Goal: Task Accomplishment & Management: Use online tool/utility

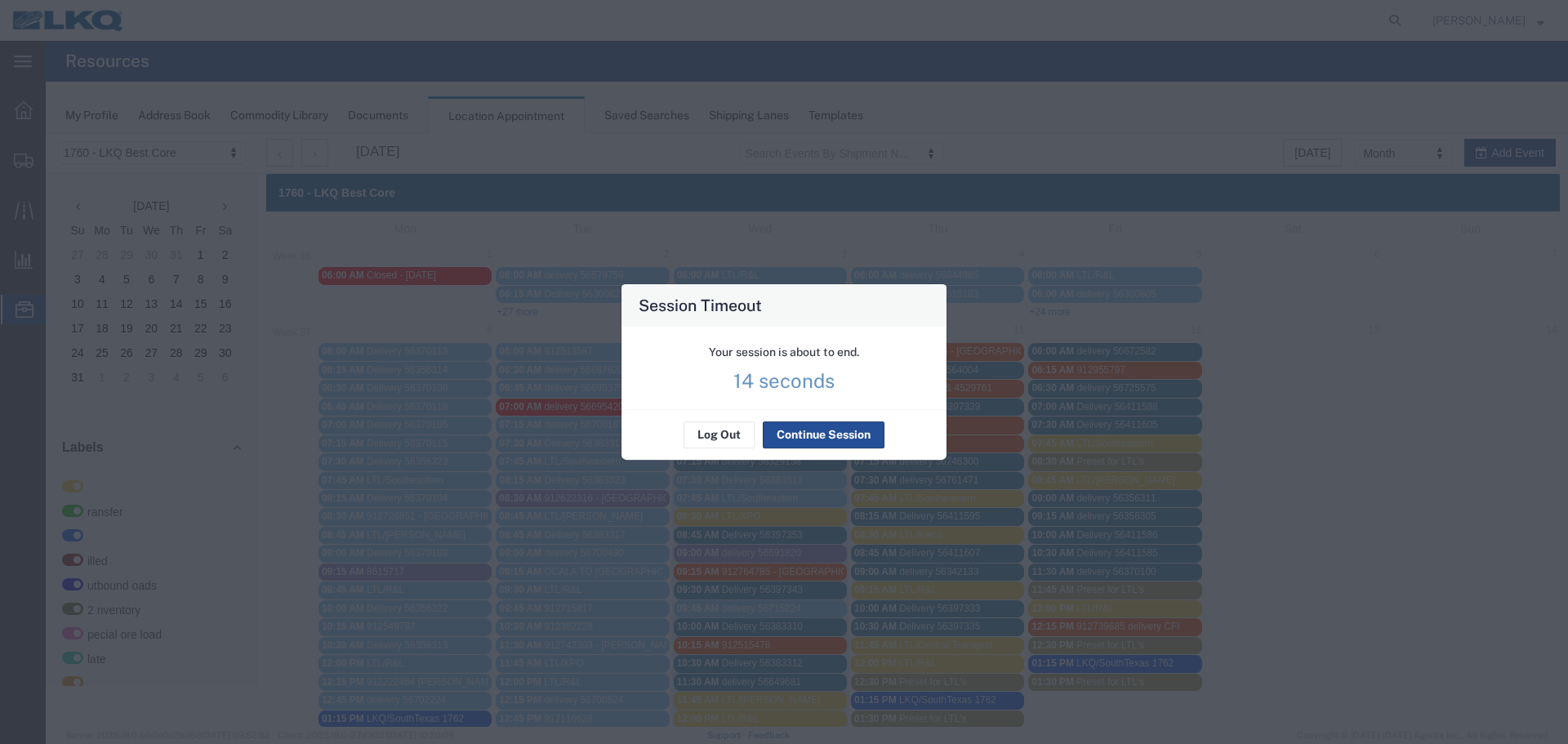
scroll to position [326, 0]
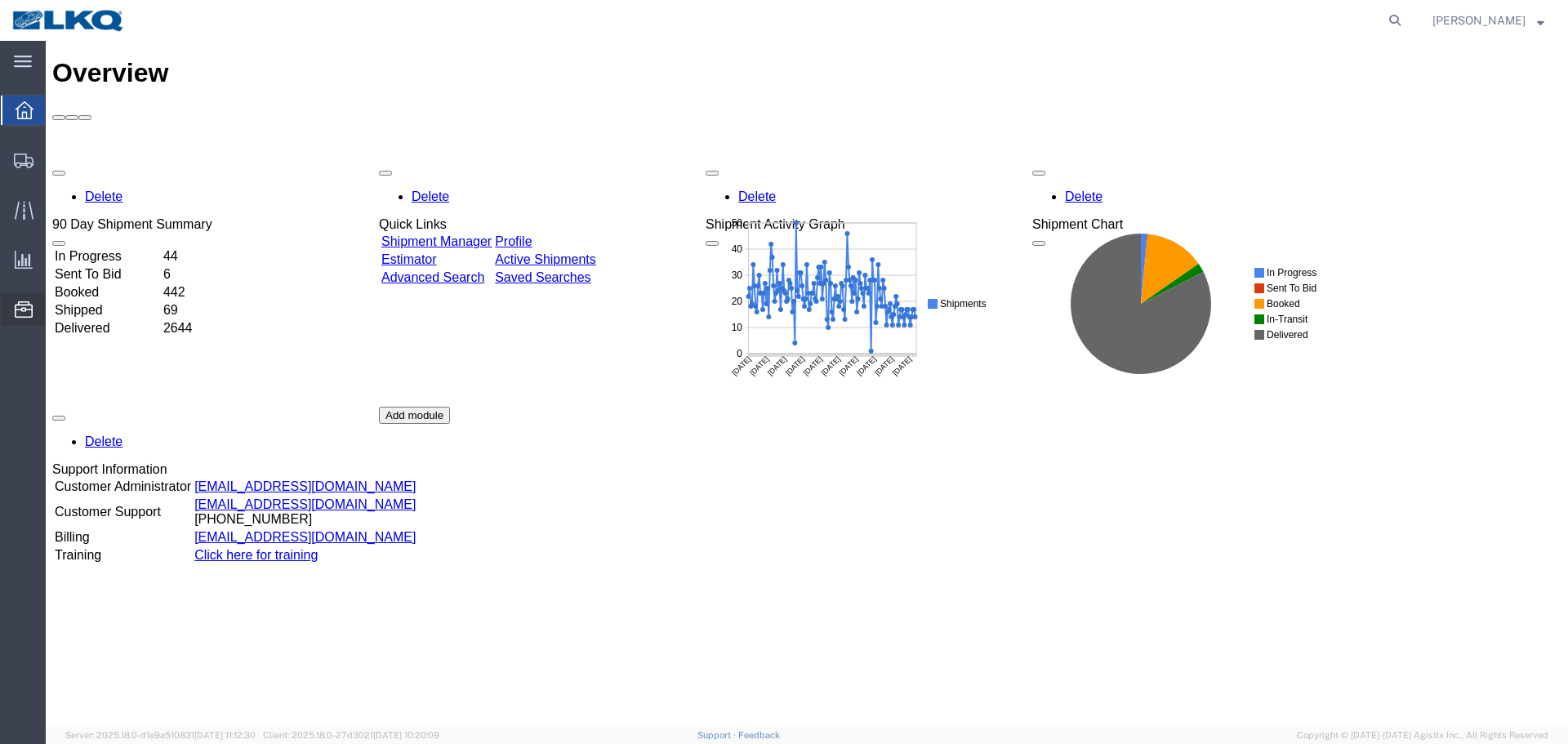
click at [0, 0] on span "Location Appointment" at bounding box center [0, 0] width 0 height 0
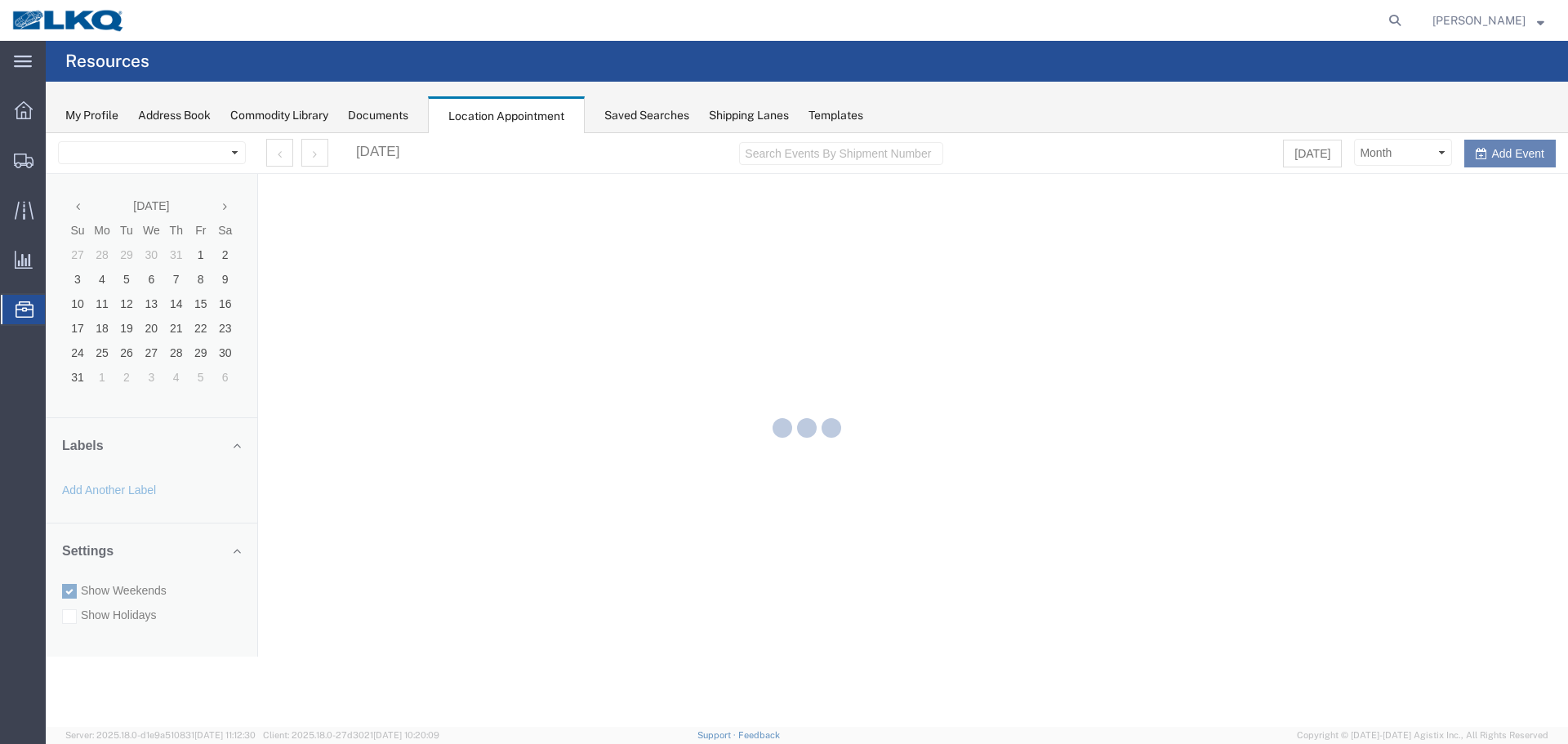
select select "27634"
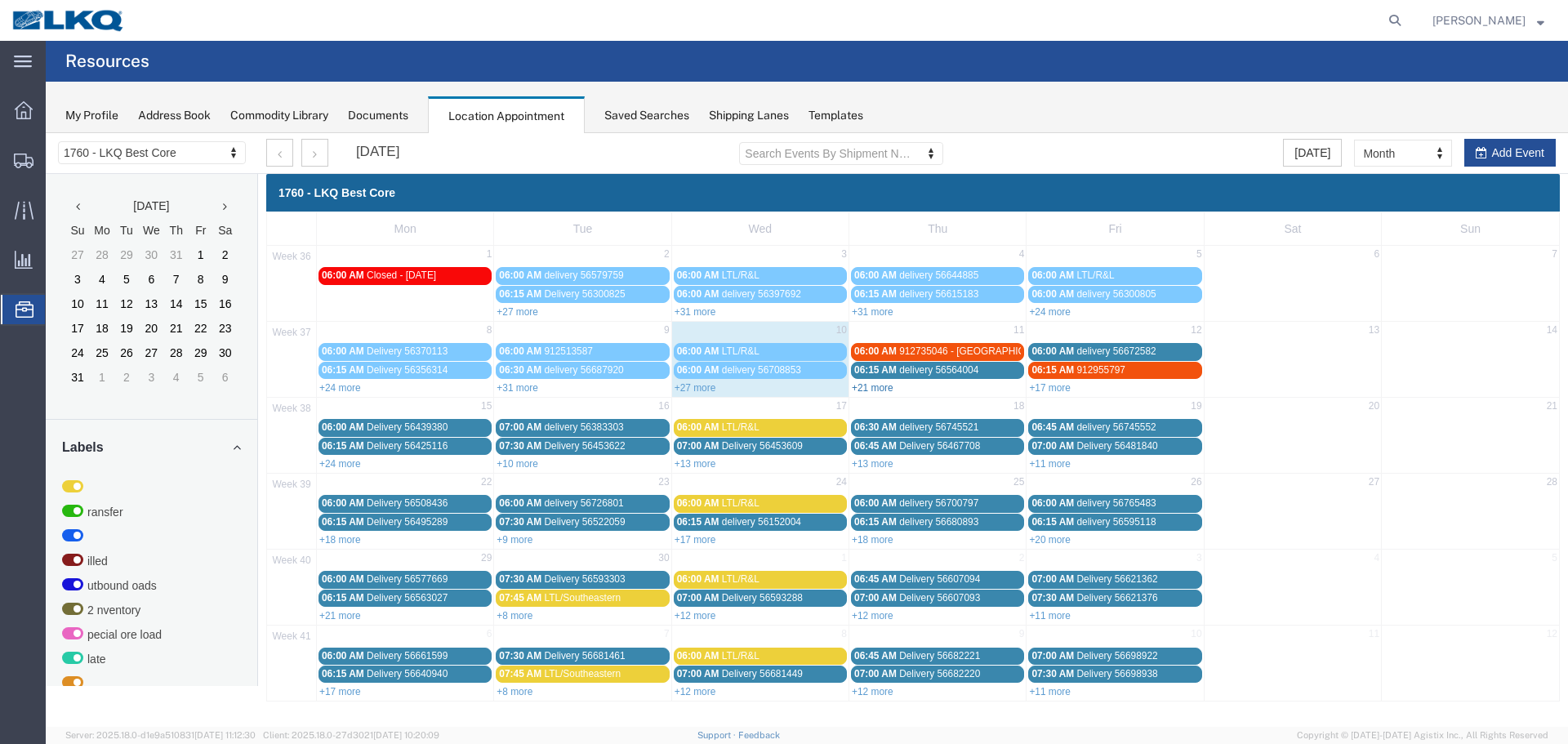
click at [880, 389] on link "+21 more" at bounding box center [873, 388] width 42 height 12
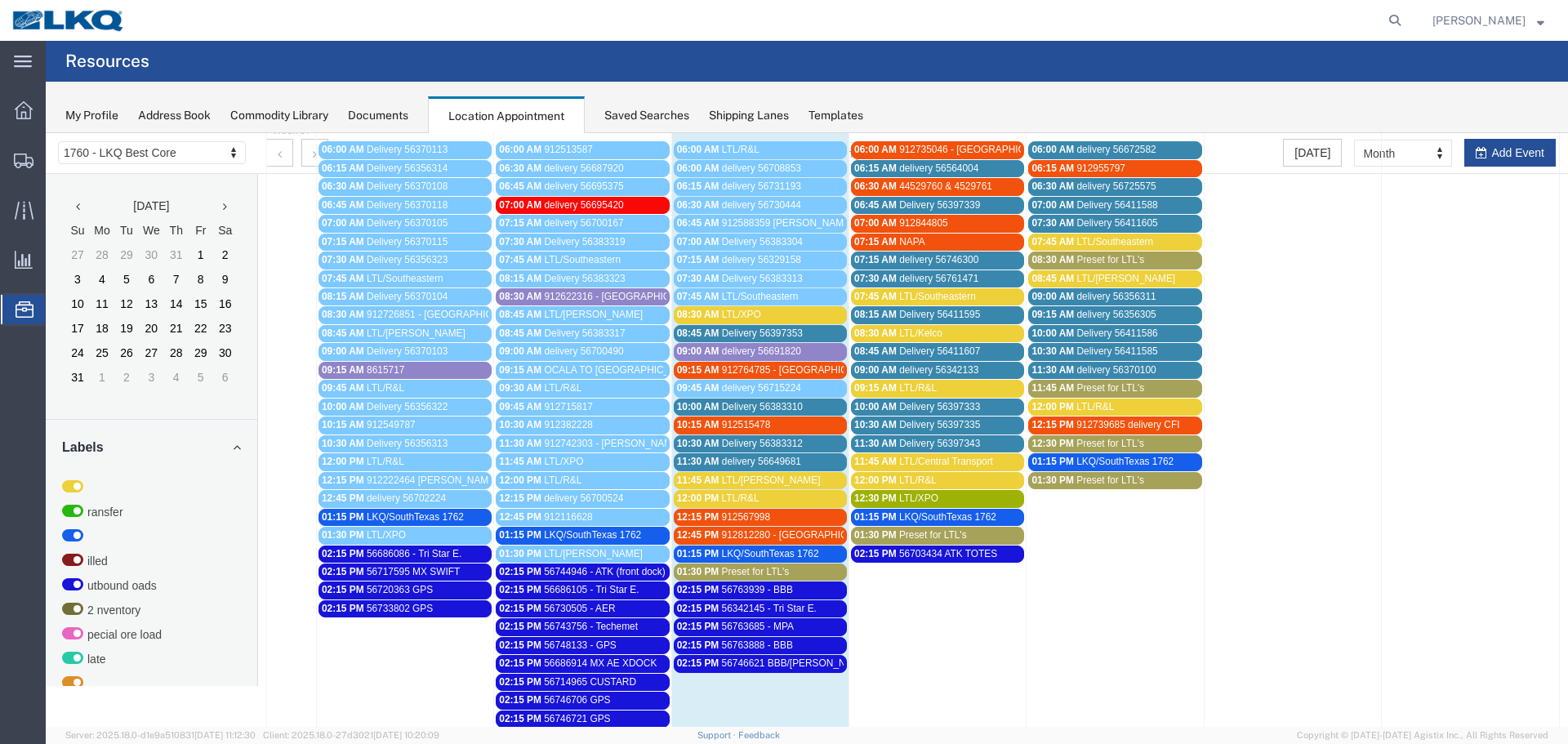
scroll to position [245, 0]
